Goal: Information Seeking & Learning: Learn about a topic

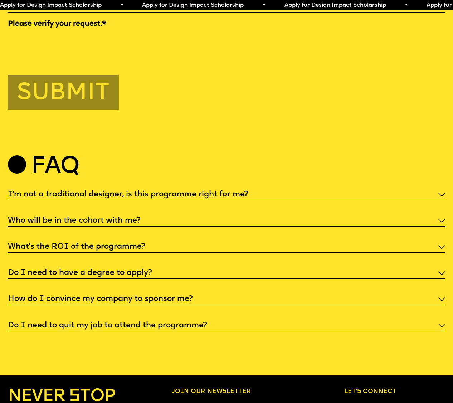
scroll to position [2229, 0]
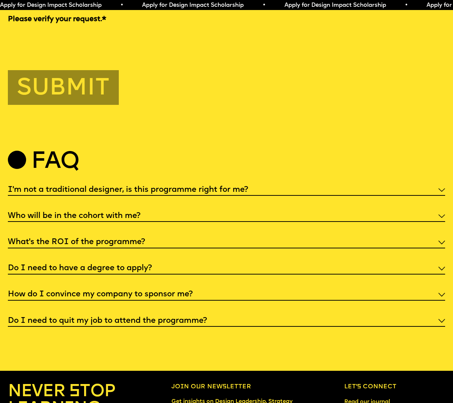
click at [185, 189] on h5 "I'm not a traditional designer, is this programme right for me?" at bounding box center [128, 189] width 241 height 7
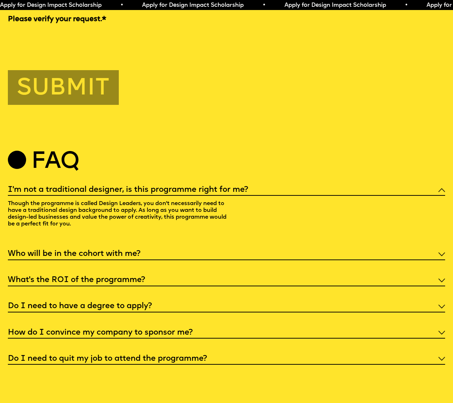
click at [186, 187] on h5 "I'm not a traditional designer, is this programme right for me?" at bounding box center [128, 189] width 241 height 7
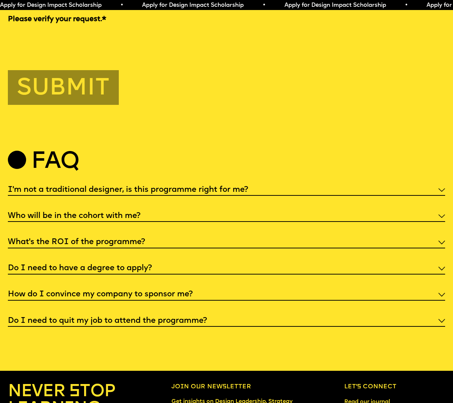
click at [122, 214] on h5 "Who will be in the cohort with me?" at bounding box center [74, 216] width 133 height 7
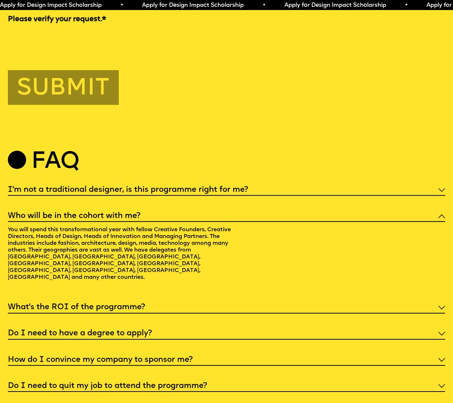
click at [124, 213] on h5 "Who will be in the cohort with me?" at bounding box center [74, 216] width 133 height 7
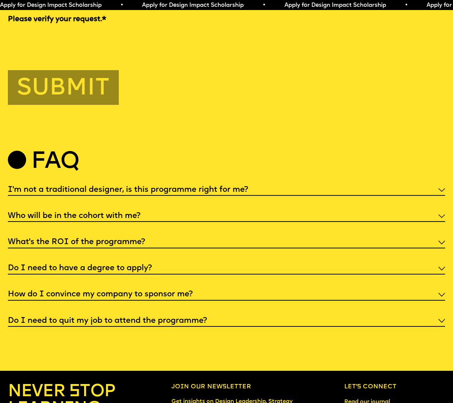
click at [107, 239] on h5 "What’s the ROI of the programme?" at bounding box center [76, 242] width 137 height 7
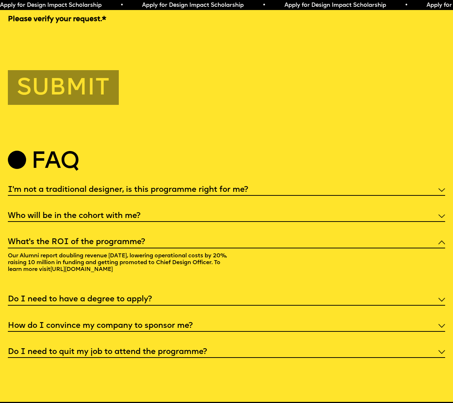
click at [107, 239] on h5 "What’s the ROI of the programme?" at bounding box center [76, 242] width 137 height 7
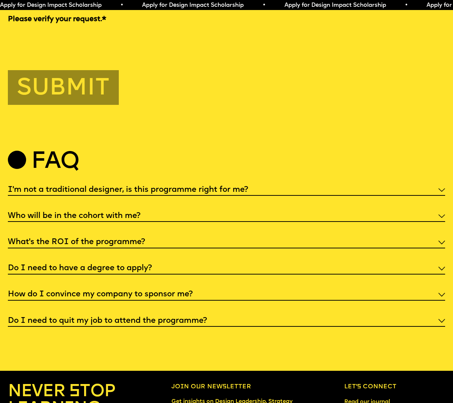
click at [94, 265] on h5 "Do I need to have a degree to apply?" at bounding box center [80, 268] width 144 height 7
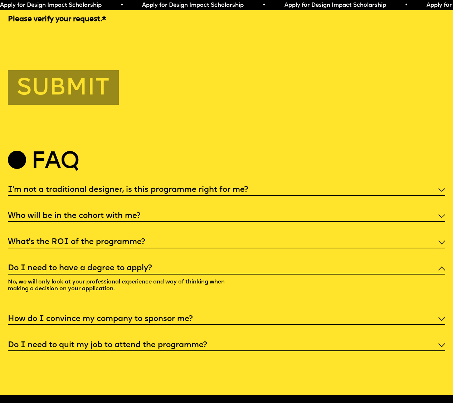
click at [94, 265] on h5 "Do I need to have a degree to apply?" at bounding box center [80, 268] width 144 height 7
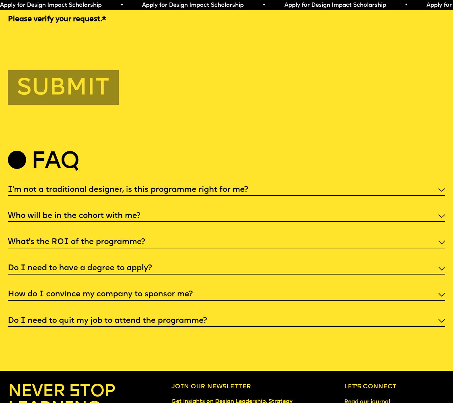
click at [85, 291] on h5 "How do I convince my company to sponsor me?" at bounding box center [100, 294] width 185 height 7
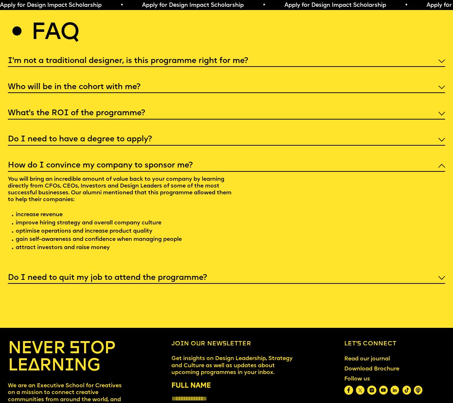
scroll to position [2358, 0]
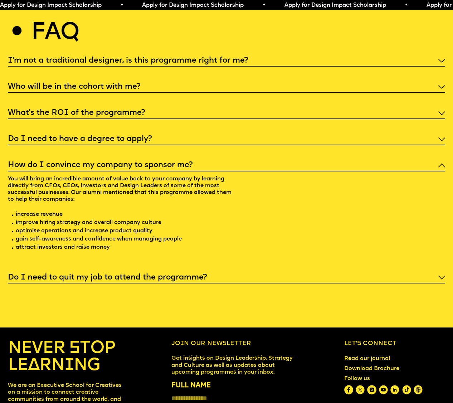
click at [85, 274] on h5 "Do I need to quit my job to attend the programme?" at bounding box center [107, 277] width 199 height 7
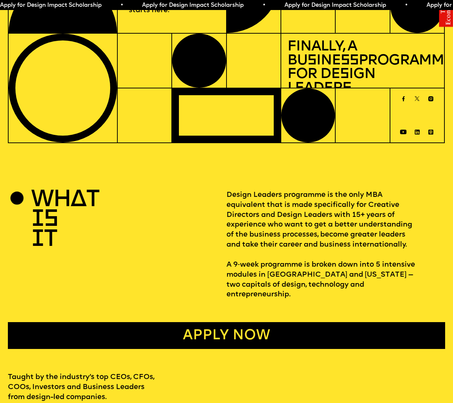
scroll to position [0, 0]
